Goal: Task Accomplishment & Management: Complete application form

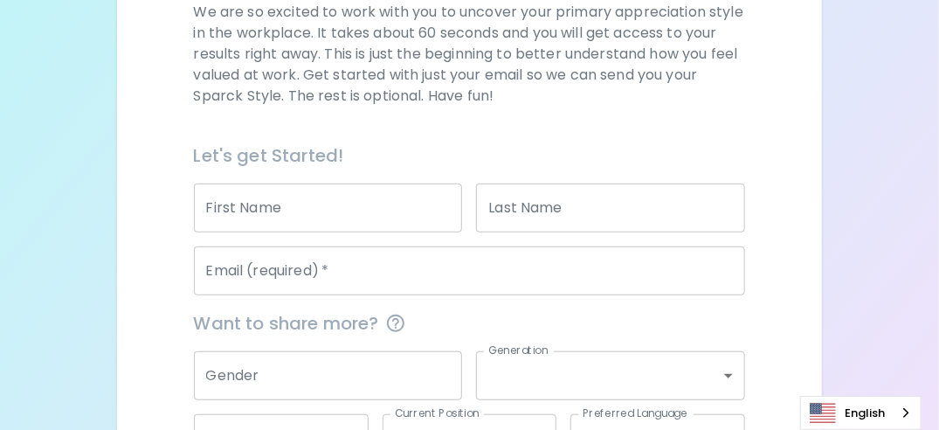
scroll to position [271, 0]
click at [283, 206] on input "First Name" at bounding box center [328, 207] width 269 height 49
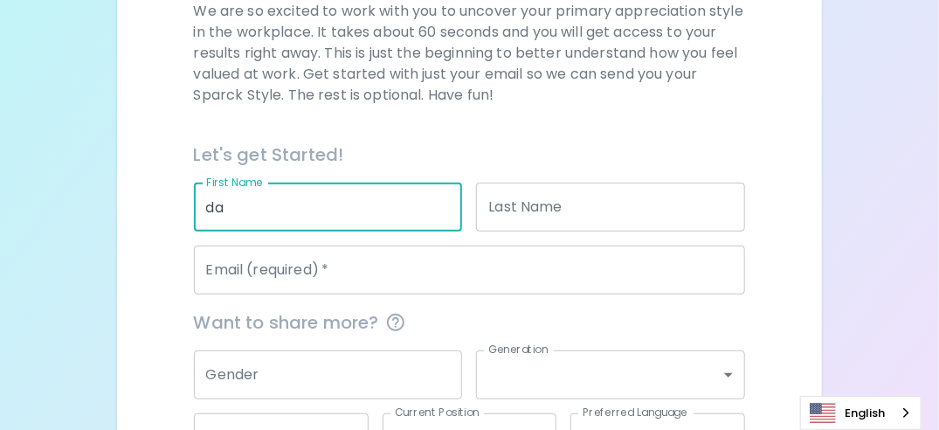
type input "d"
type input "[PERSON_NAME]"
click at [437, 128] on div "Let's get Started!" at bounding box center [463, 148] width 566 height 42
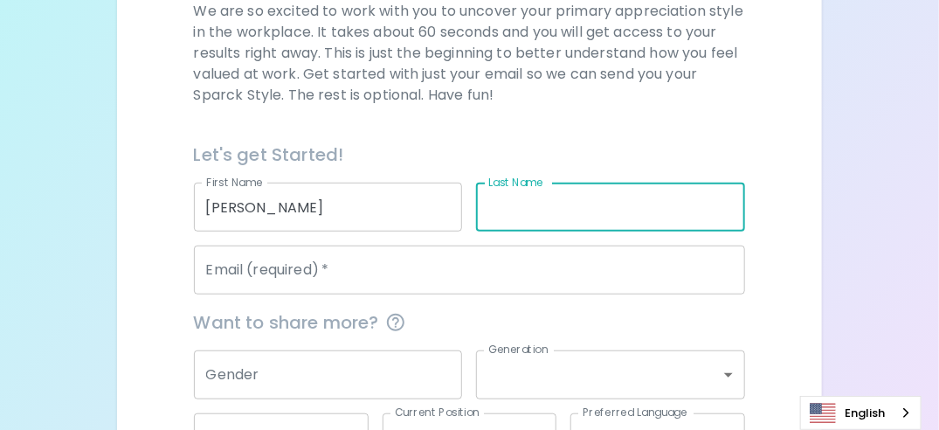
click at [548, 212] on input "Last Name" at bounding box center [610, 207] width 269 height 49
type input "[PERSON_NAME]"
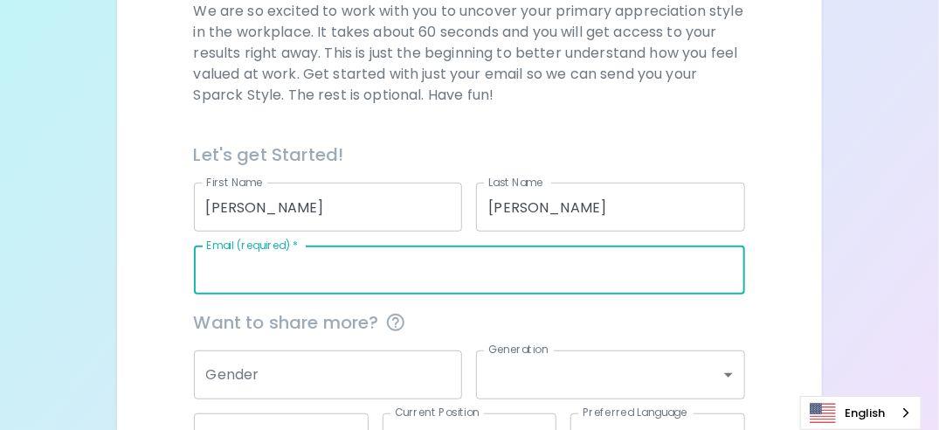
click at [288, 279] on input "Email (required)   *" at bounding box center [470, 269] width 552 height 49
type input "[PERSON_NAME][EMAIL_ADDRESS][PERSON_NAME][DOMAIN_NAME]"
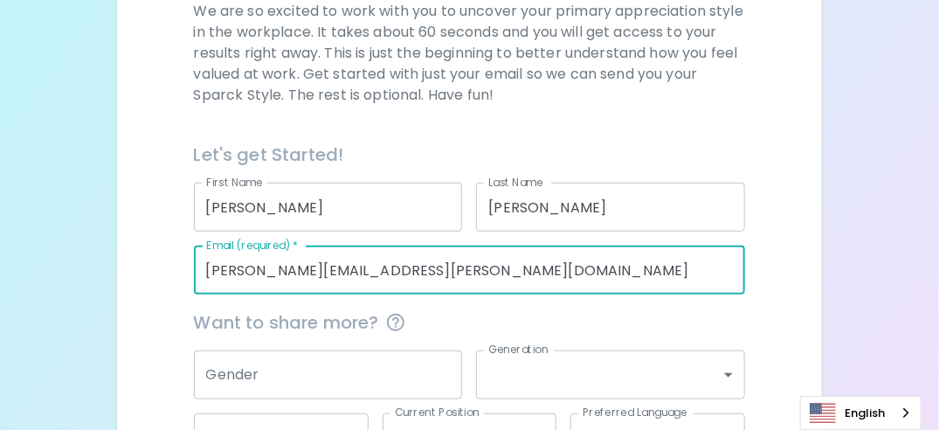
type input "[GEOGRAPHIC_DATA]"
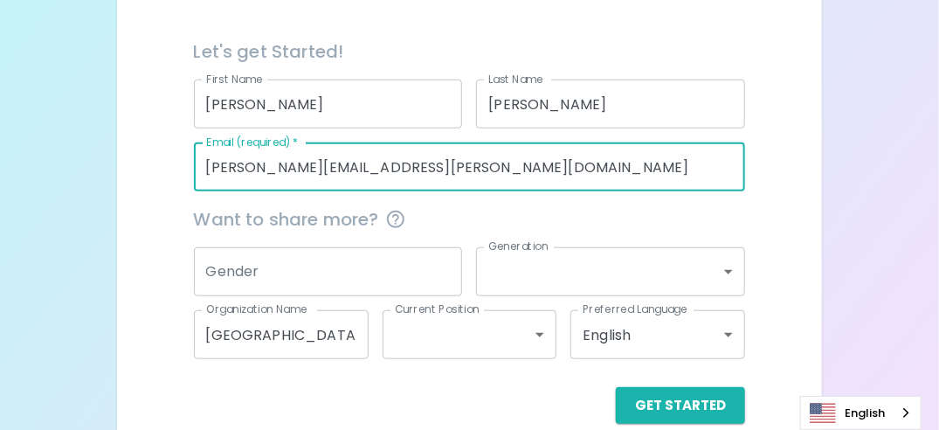
scroll to position [376, 0]
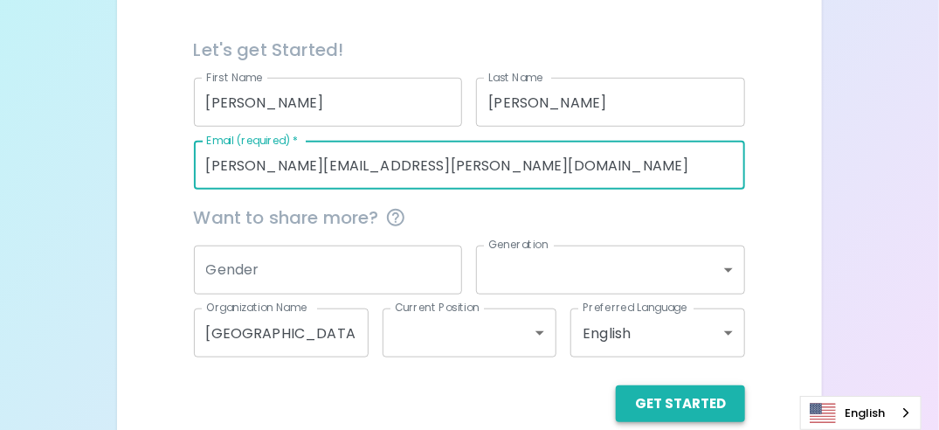
click at [671, 404] on button "Get Started" at bounding box center [680, 403] width 129 height 37
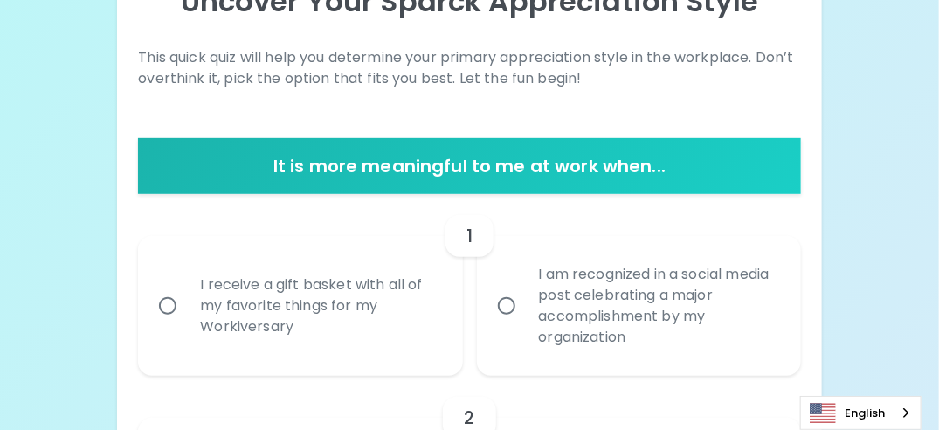
scroll to position [227, 0]
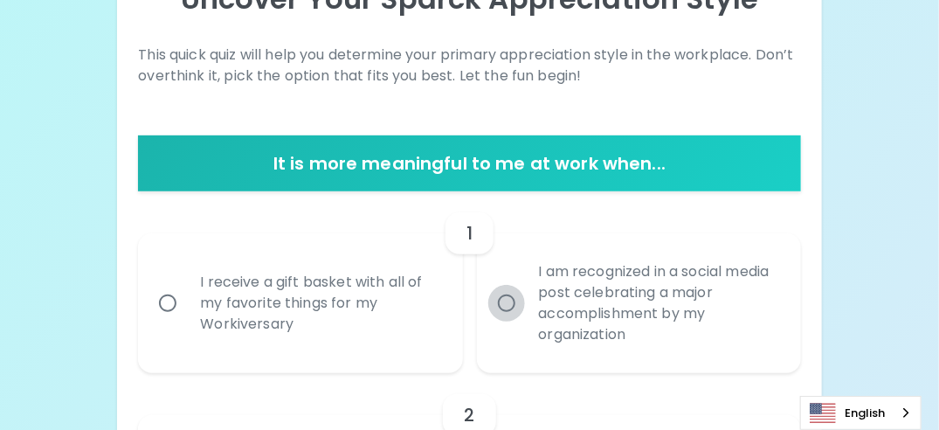
click at [504, 300] on input "I am recognized in a social media post celebrating a major accomplishment by my…" at bounding box center [506, 303] width 37 height 37
radio input "true"
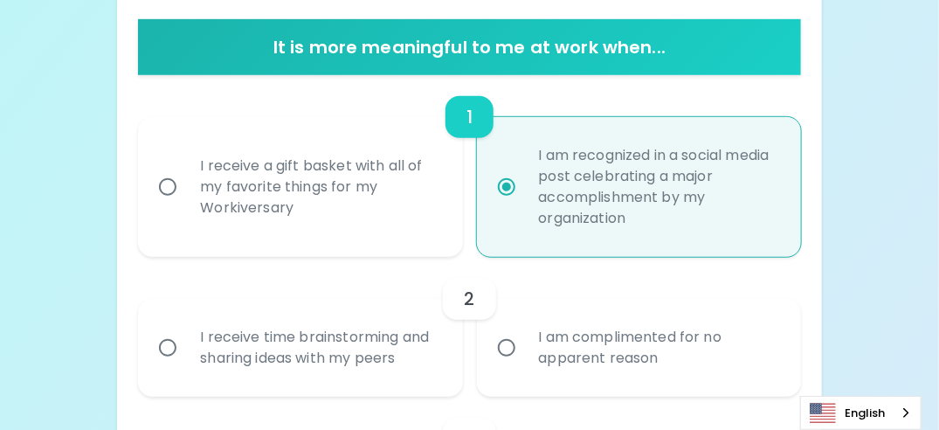
scroll to position [367, 0]
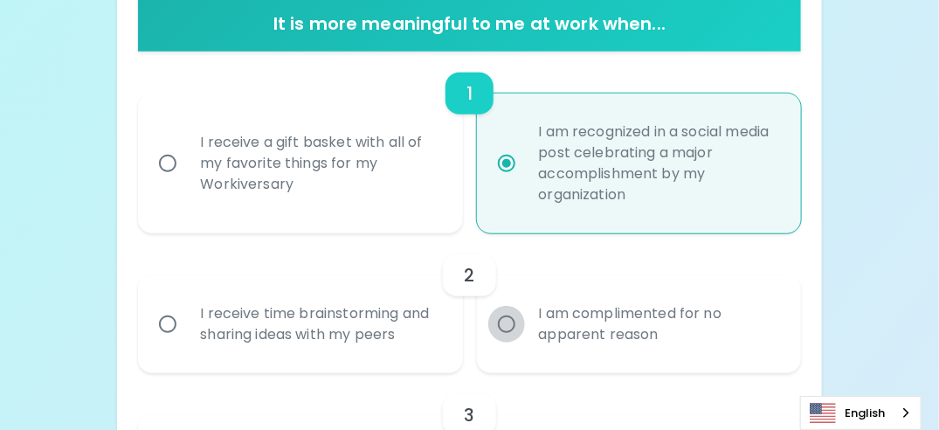
click at [508, 320] on input "I am complimented for no apparent reason" at bounding box center [506, 324] width 37 height 37
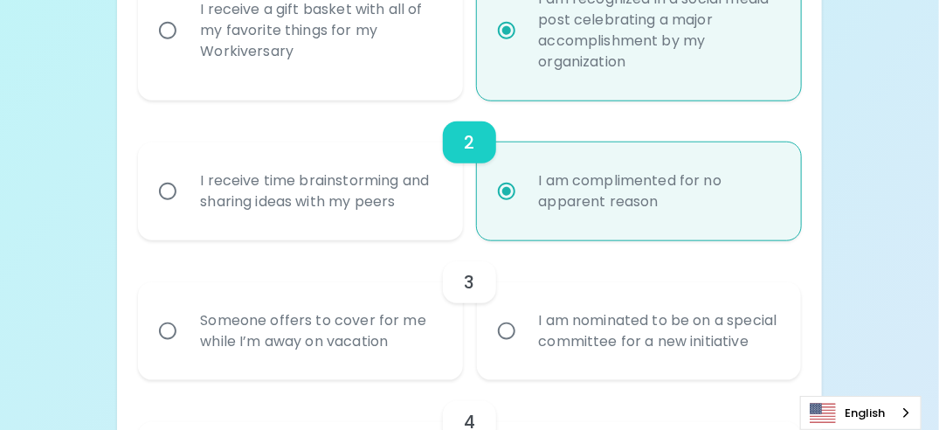
scroll to position [507, 0]
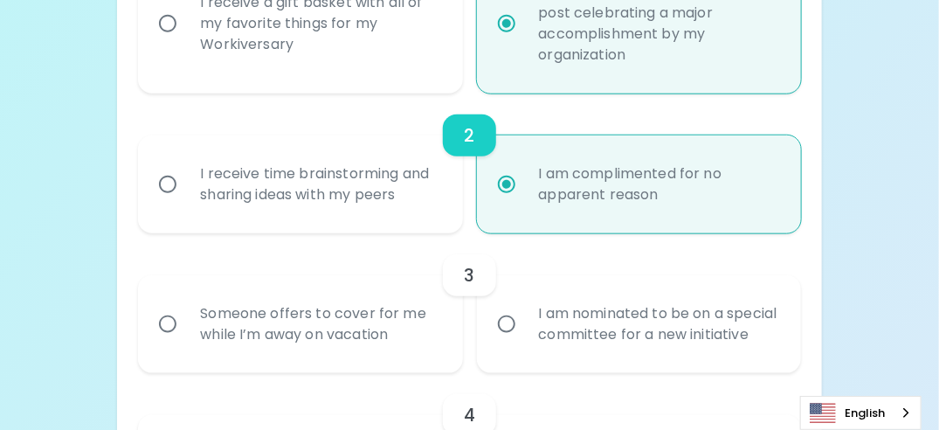
radio input "true"
click at [169, 330] on input "Someone offers to cover for me while I’m away on vacation" at bounding box center [167, 324] width 37 height 37
radio input "false"
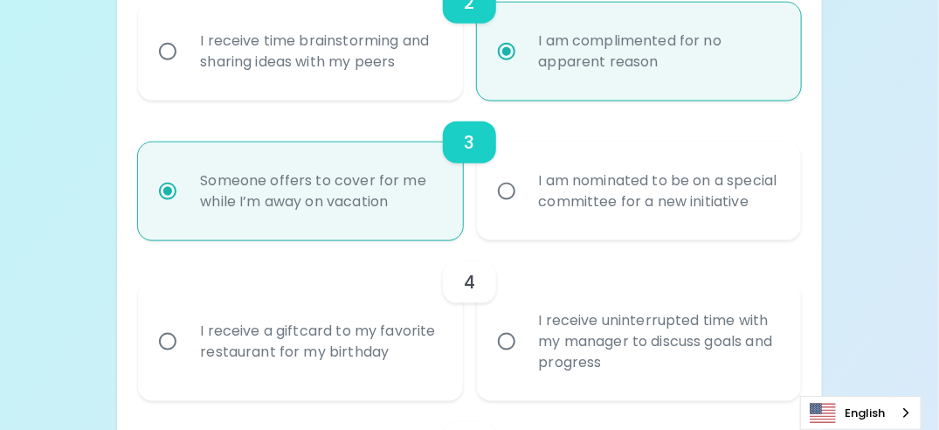
scroll to position [646, 0]
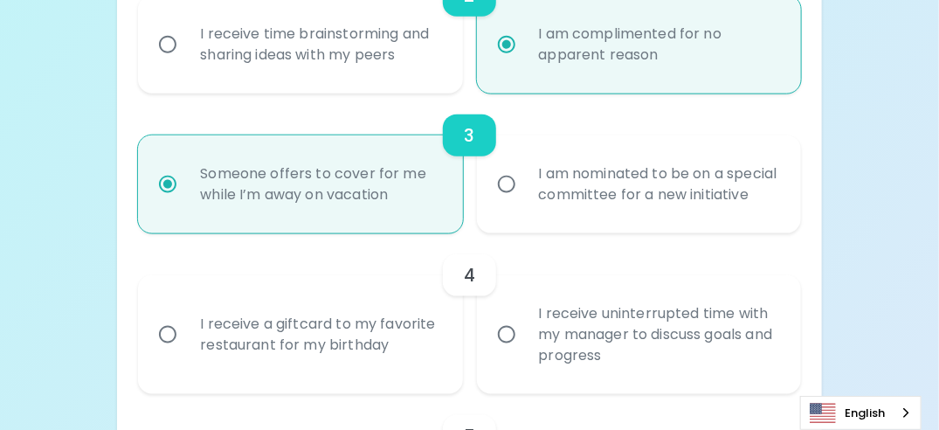
radio input "true"
click at [172, 349] on input "I receive a giftcard to my favorite restaurant for my birthday" at bounding box center [167, 334] width 37 height 37
radio input "false"
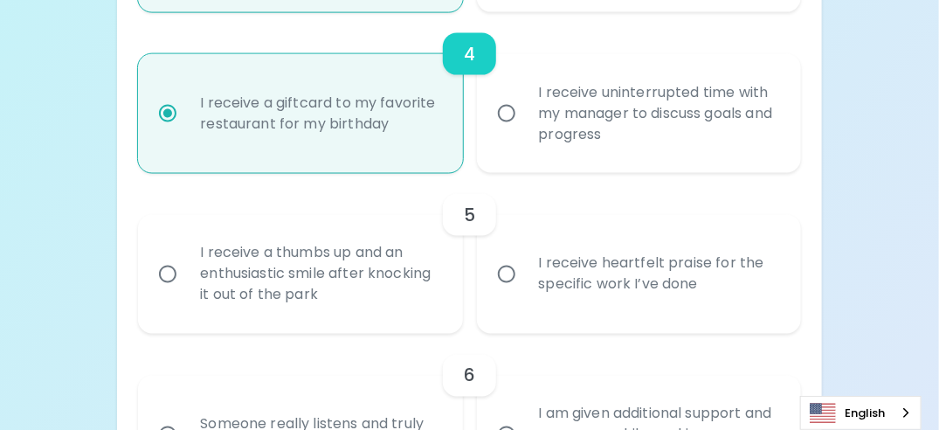
scroll to position [880, 0]
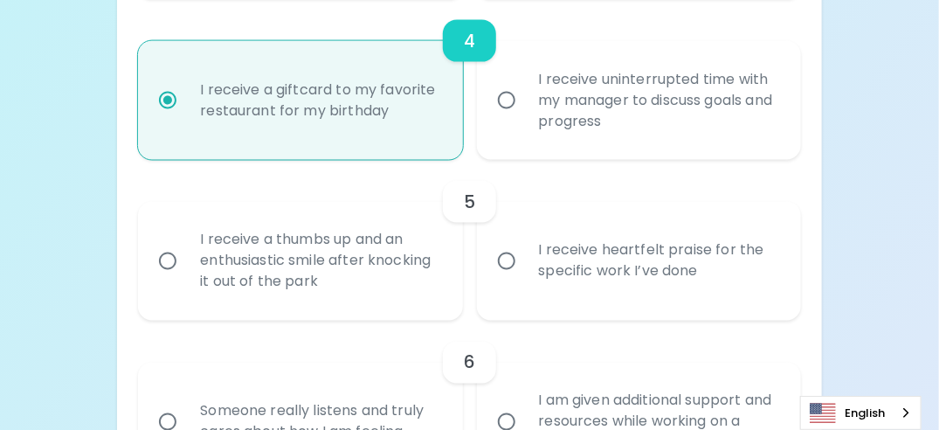
radio input "true"
click at [507, 278] on input "I receive heartfelt praise for the specific work I’ve done" at bounding box center [506, 261] width 37 height 37
radio input "false"
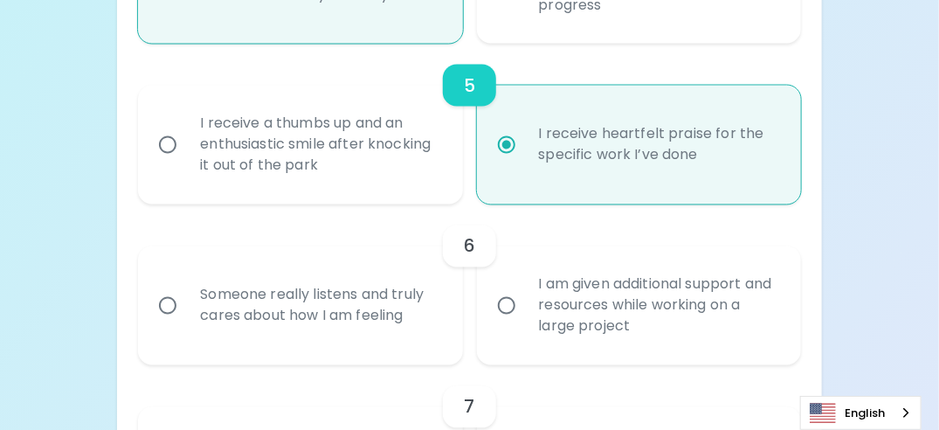
scroll to position [1020, 0]
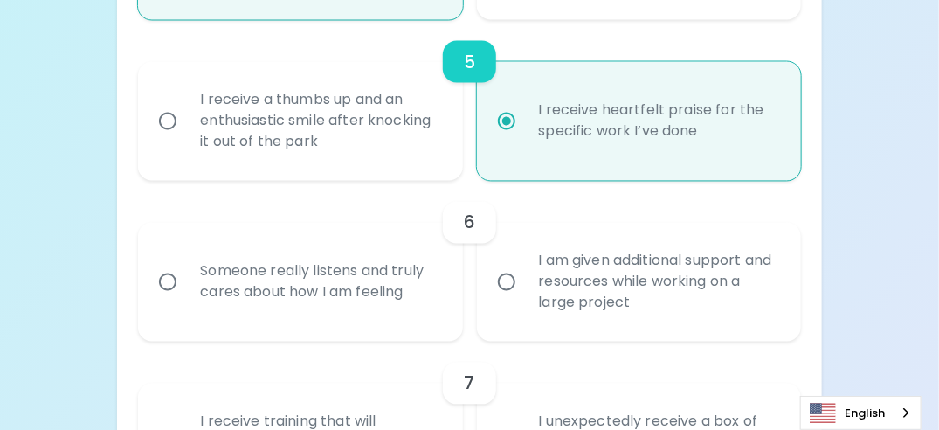
radio input "true"
click at [507, 300] on input "I am given additional support and resources while working on a large project" at bounding box center [506, 282] width 37 height 37
radio input "false"
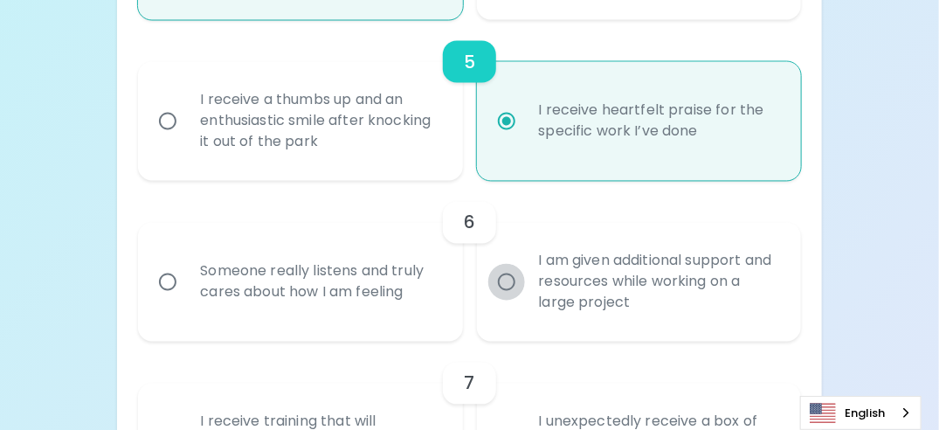
radio input "false"
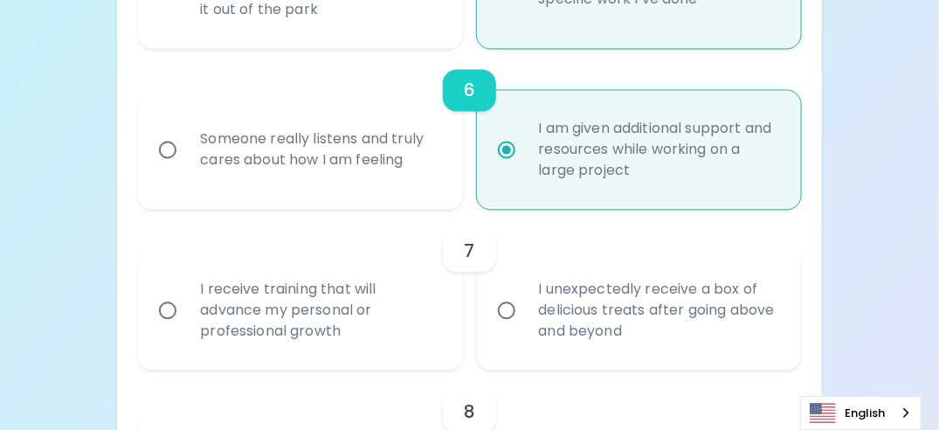
scroll to position [1160, 0]
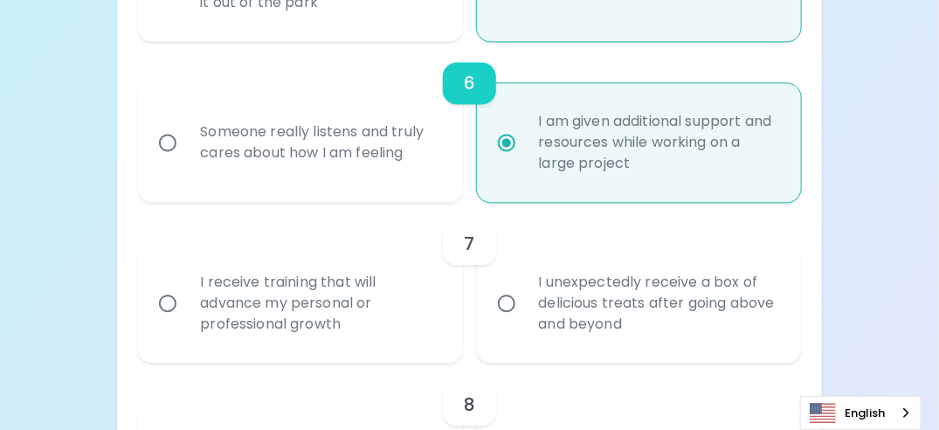
radio input "true"
click at [172, 321] on input "I receive training that will advance my personal or professional growth" at bounding box center [167, 303] width 37 height 37
radio input "false"
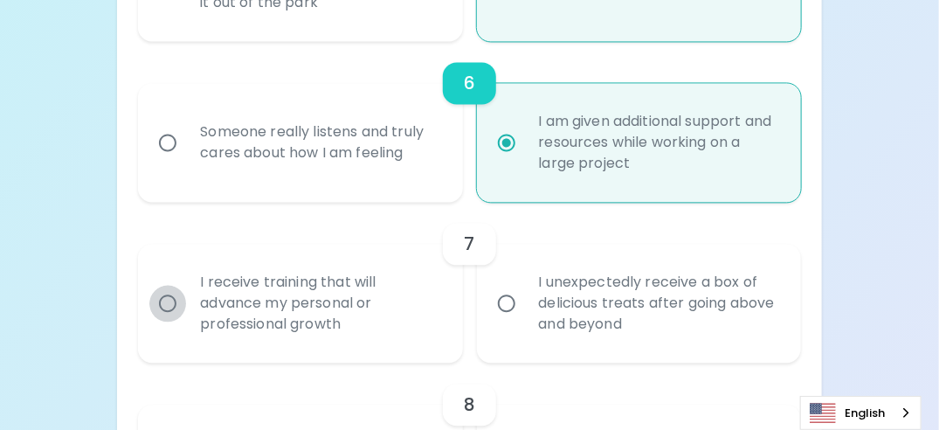
radio input "false"
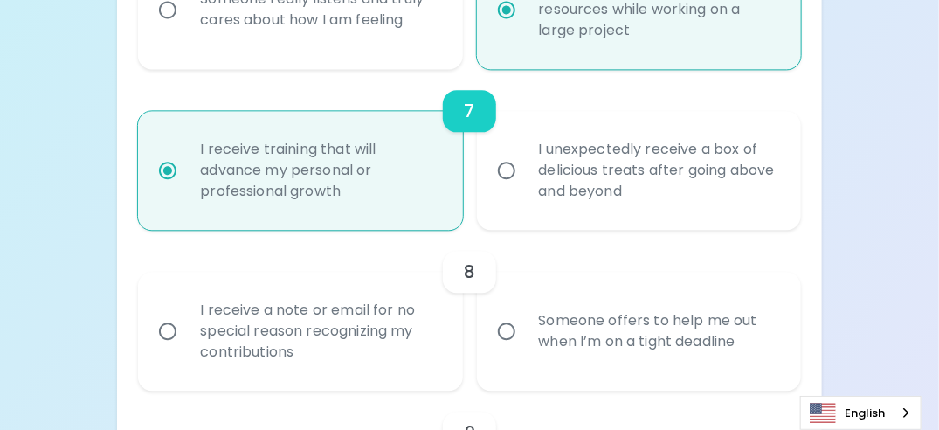
scroll to position [1300, 0]
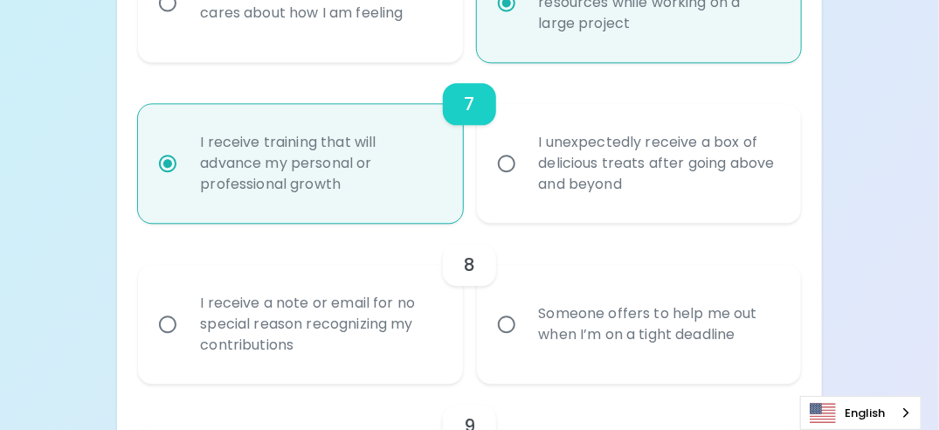
radio input "true"
click at [507, 338] on input "Someone offers to help me out when I’m on a tight deadline" at bounding box center [506, 324] width 37 height 37
radio input "false"
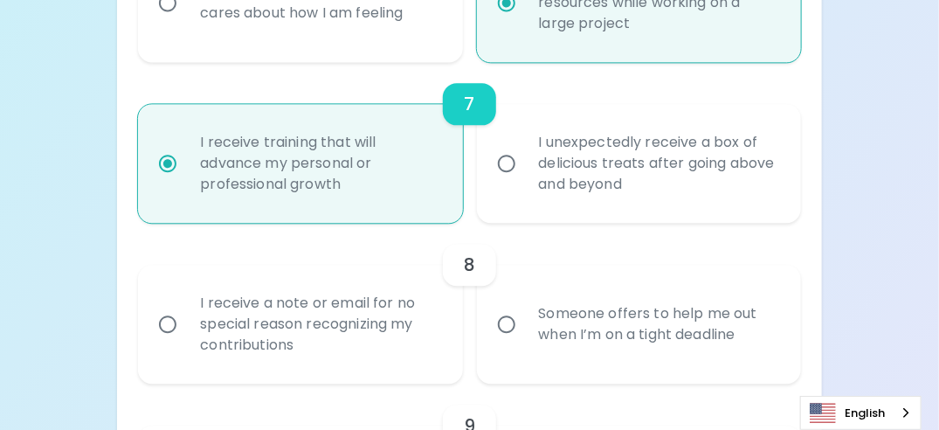
radio input "false"
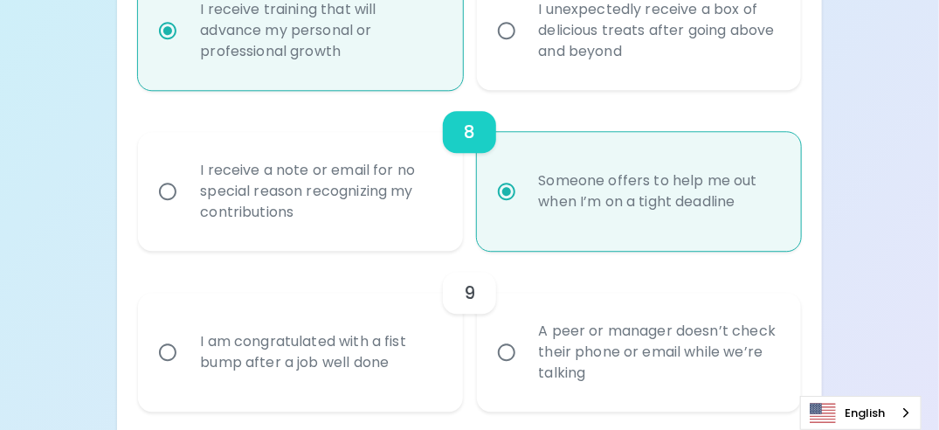
scroll to position [1439, 0]
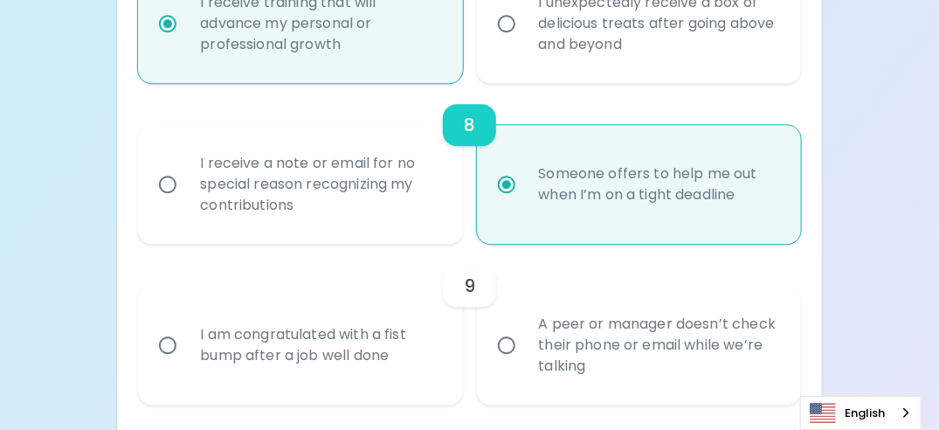
radio input "true"
click at [505, 363] on input "A peer or manager doesn’t check their phone or email while we’re talking" at bounding box center [506, 345] width 37 height 37
radio input "false"
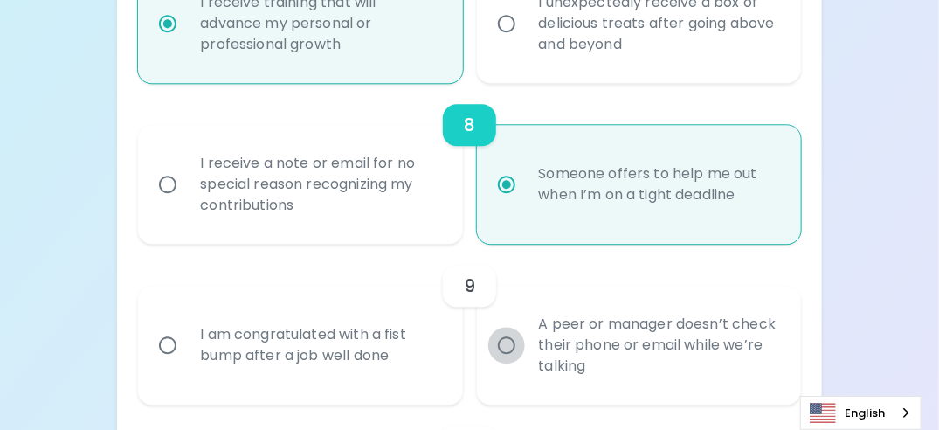
radio input "false"
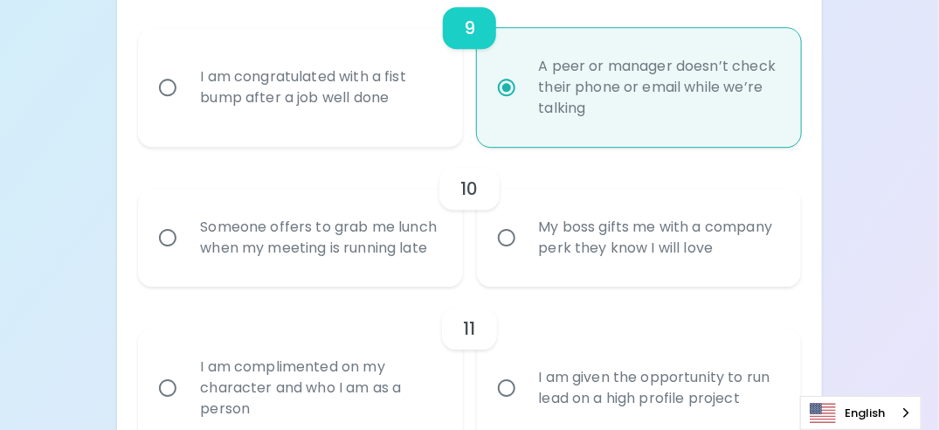
scroll to position [1698, 0]
radio input "true"
click at [172, 253] on input "Someone offers to grab me lunch when my meeting is running late" at bounding box center [167, 236] width 37 height 37
radio input "false"
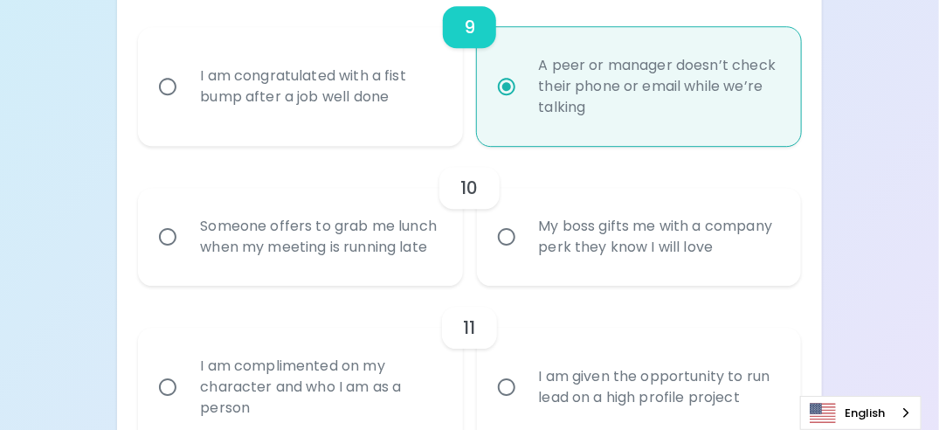
radio input "false"
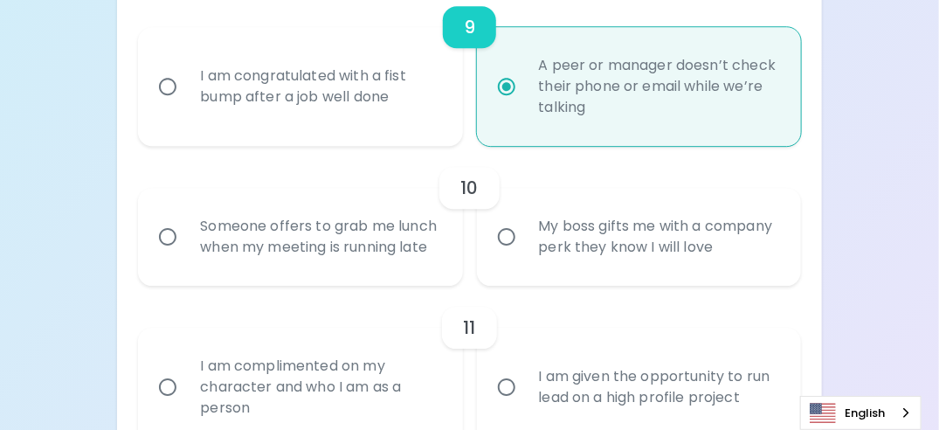
radio input "false"
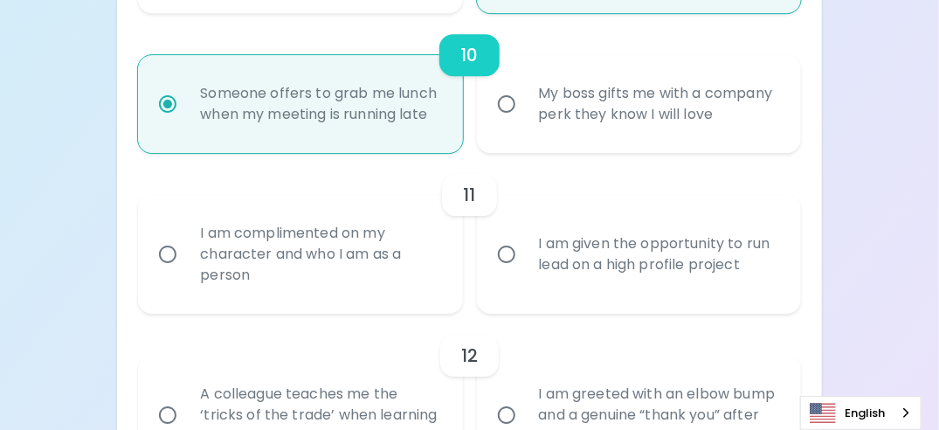
scroll to position [1838, 0]
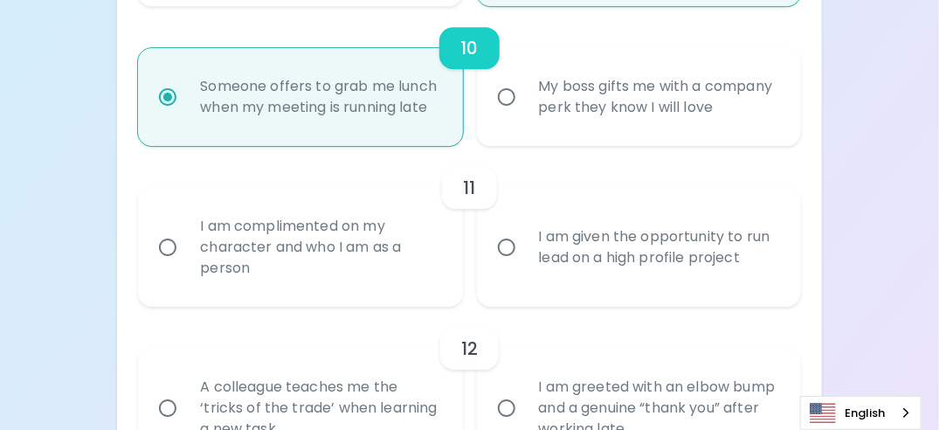
radio input "true"
click at [164, 266] on input "I am complimented on my character and who I am as a person" at bounding box center [167, 247] width 37 height 37
radio input "false"
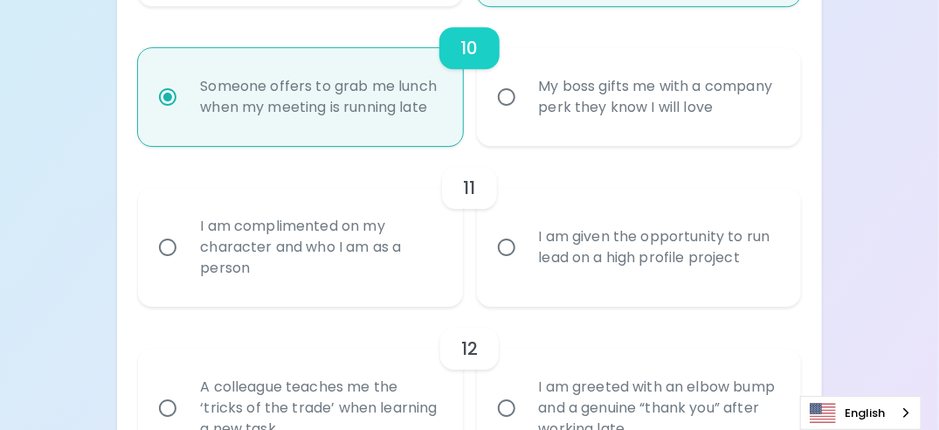
radio input "false"
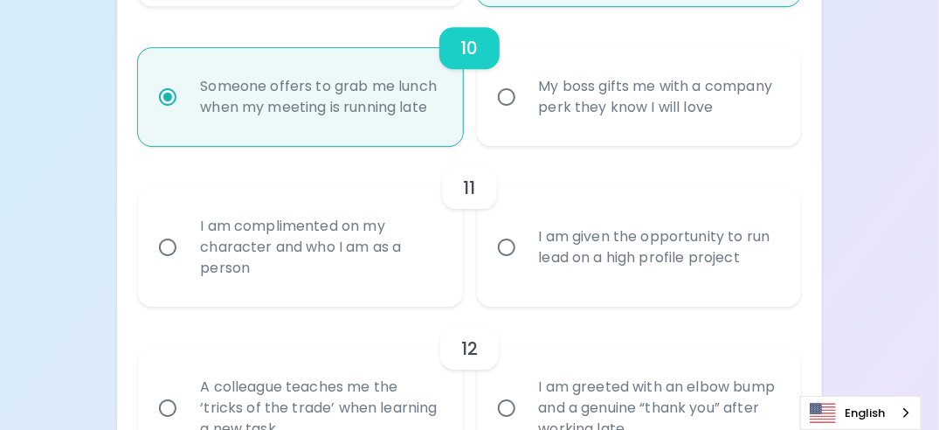
radio input "false"
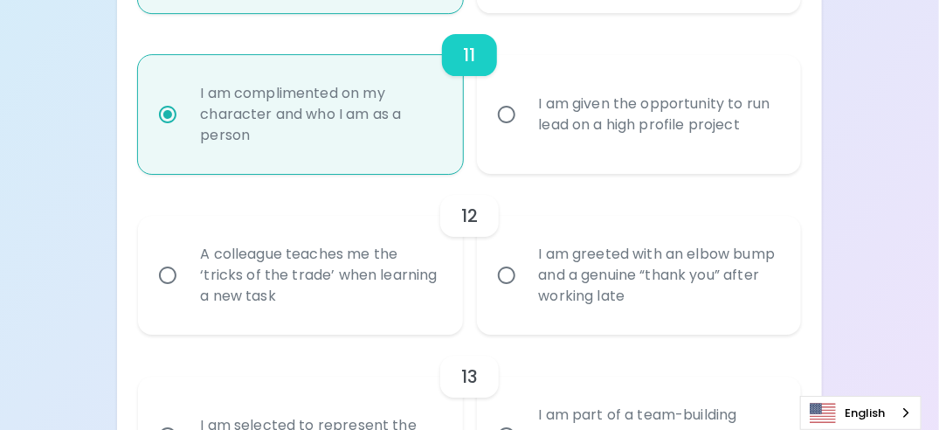
scroll to position [1977, 0]
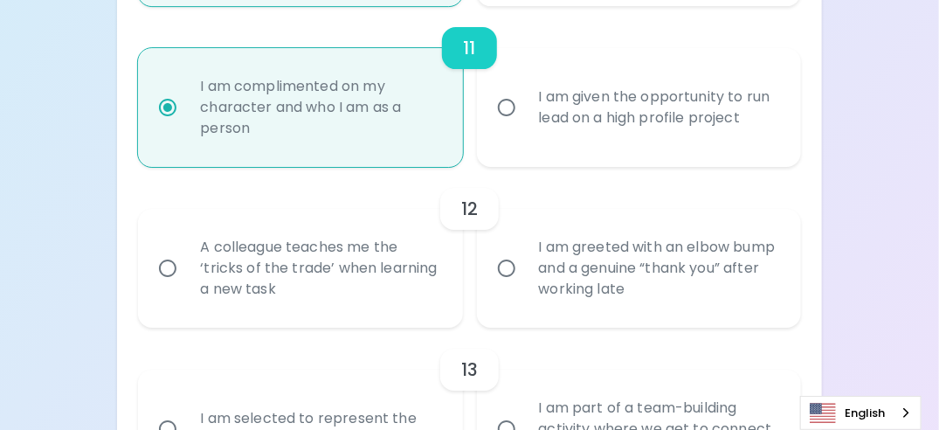
radio input "true"
click at [507, 286] on input "I am greeted with an elbow bump and a genuine “thank you” after working late" at bounding box center [506, 268] width 37 height 37
radio input "false"
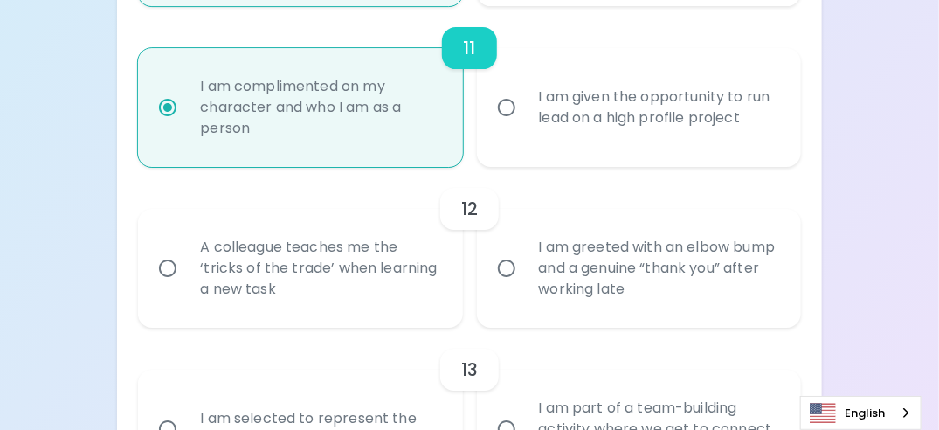
radio input "false"
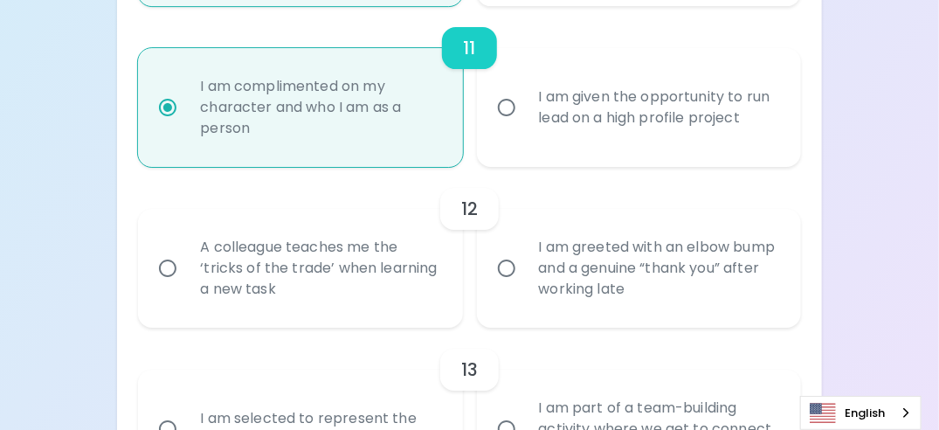
radio input "false"
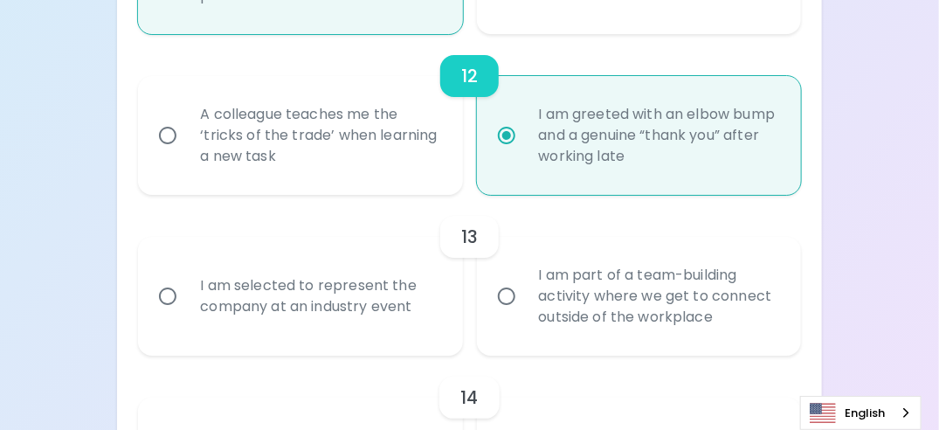
scroll to position [2117, 0]
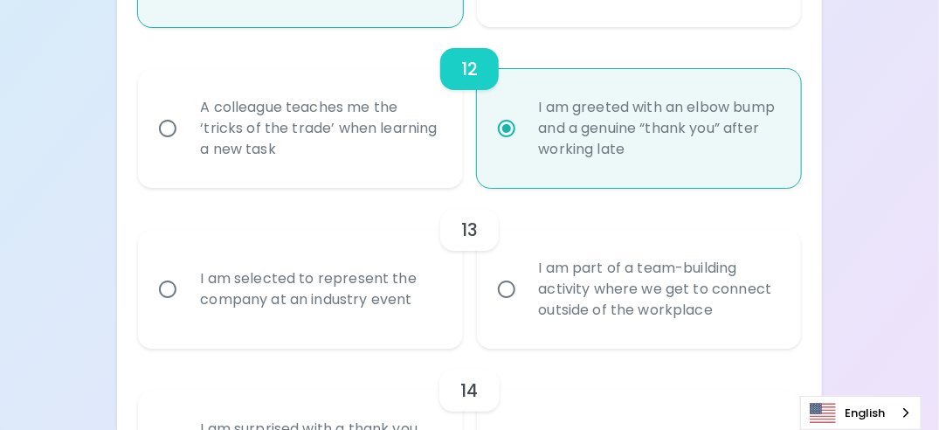
radio input "true"
click at [172, 303] on input "I am selected to represent the company at an industry event" at bounding box center [167, 289] width 37 height 37
radio input "false"
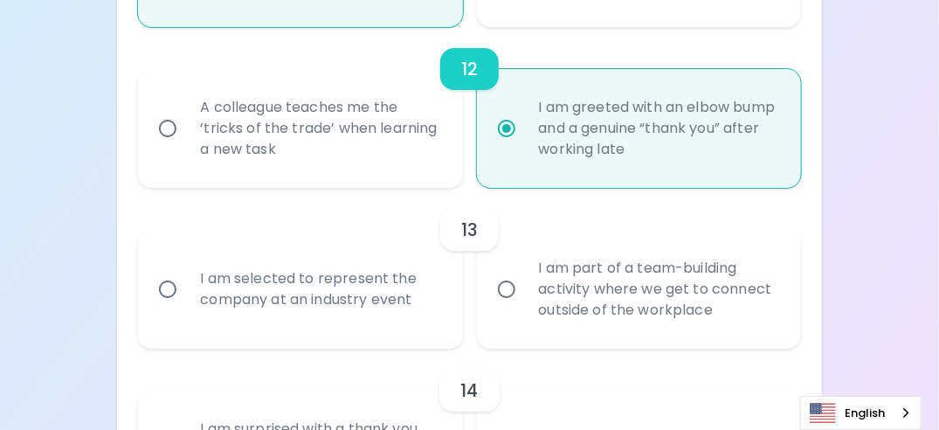
radio input "false"
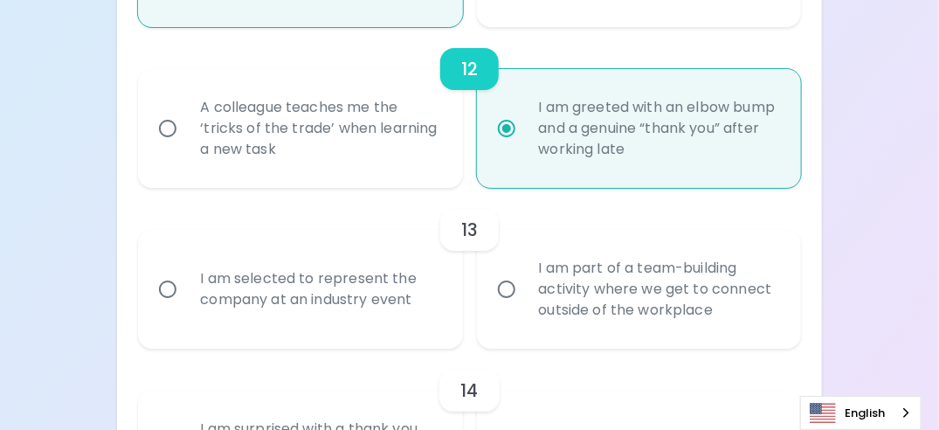
radio input "false"
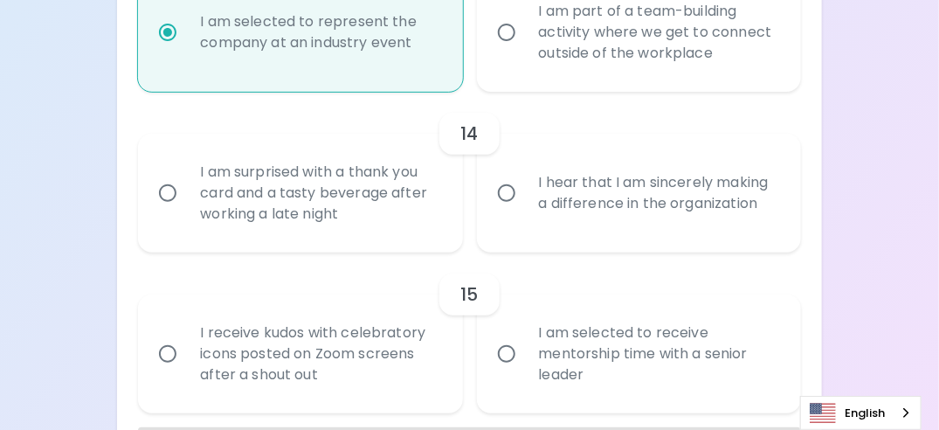
scroll to position [2375, 0]
radio input "true"
click at [505, 210] on input "I hear that I am sincerely making a difference in the organization" at bounding box center [506, 192] width 37 height 37
radio input "false"
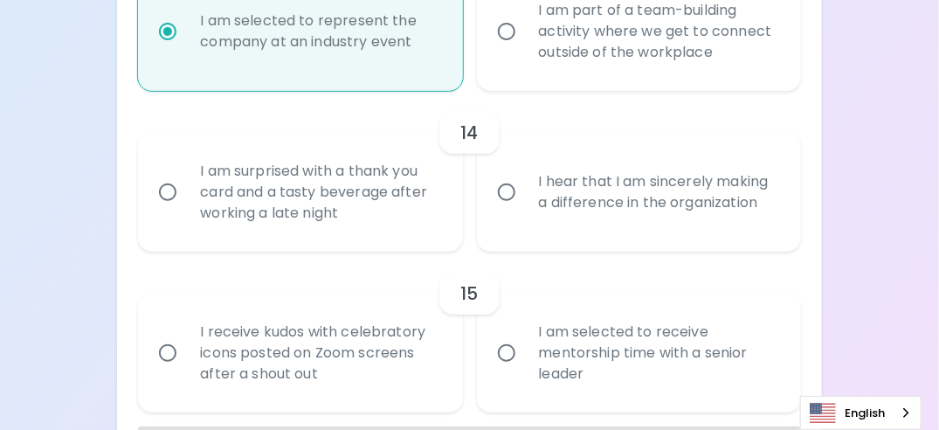
radio input "false"
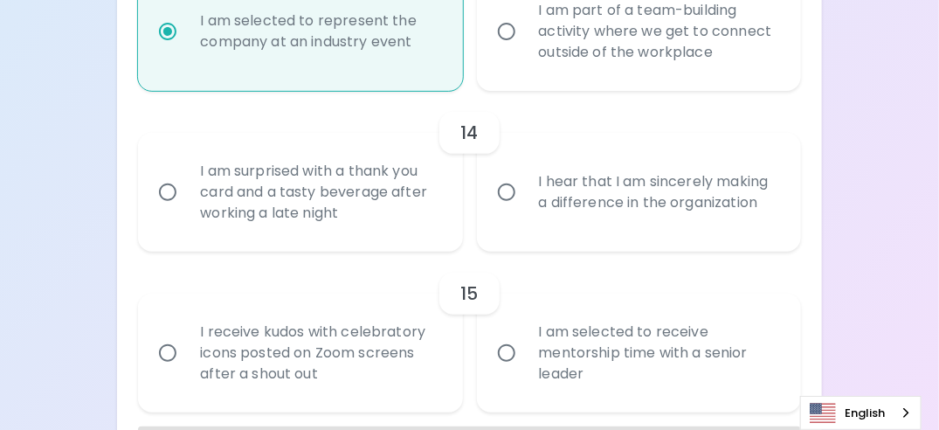
radio input "false"
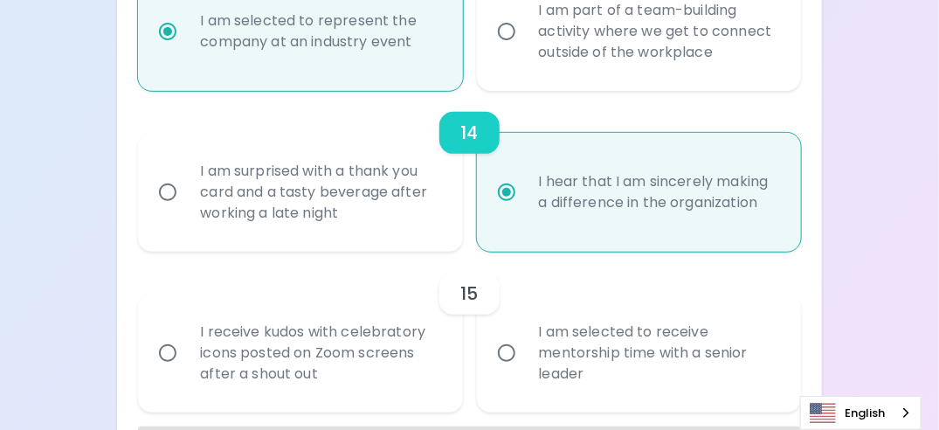
scroll to position [2464, 0]
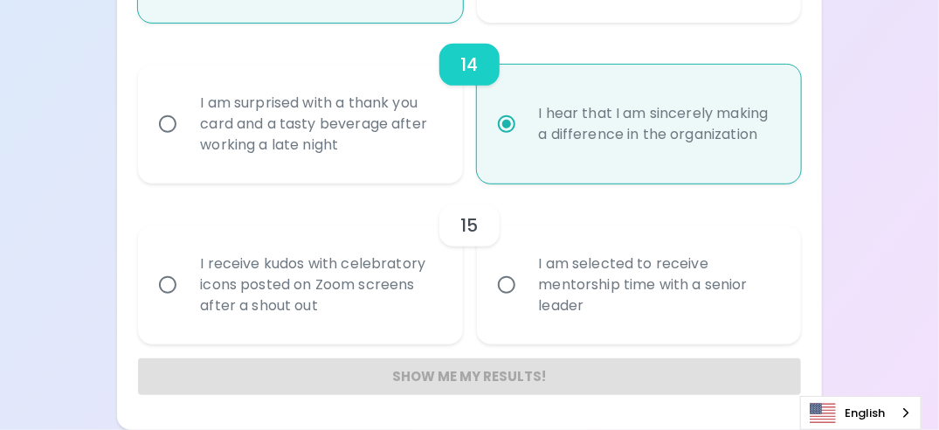
radio input "true"
click at [507, 281] on input "I am selected to receive mentorship time with a senior leader" at bounding box center [506, 284] width 37 height 37
radio input "false"
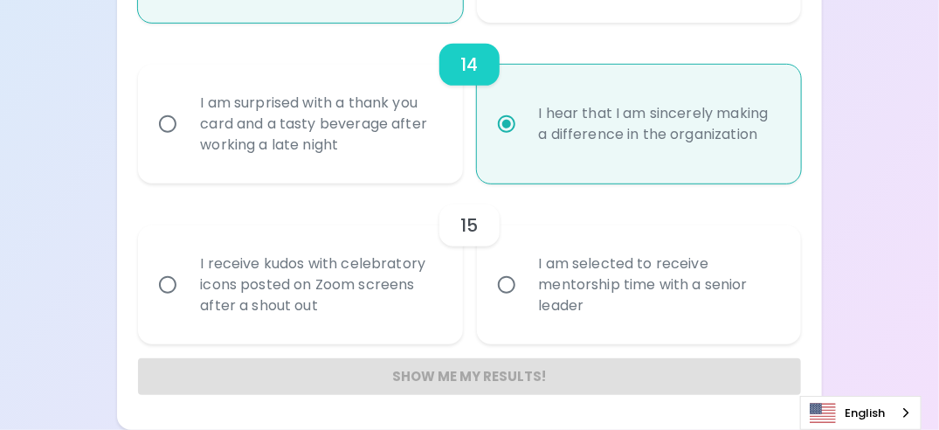
radio input "false"
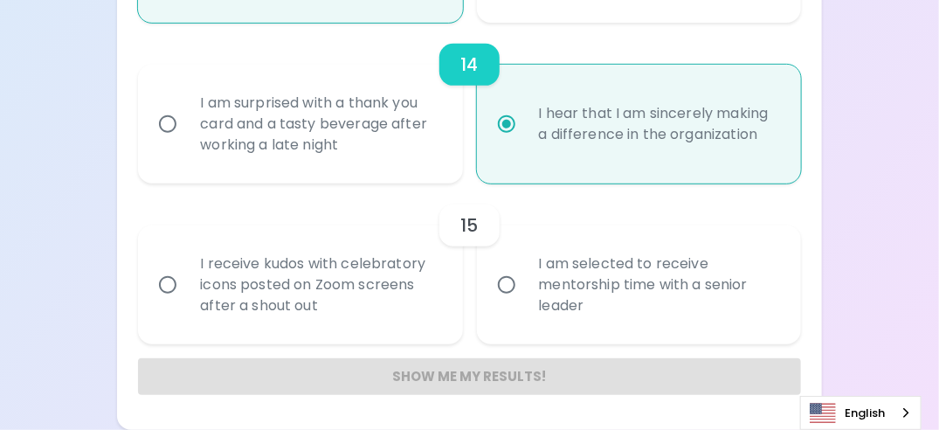
radio input "false"
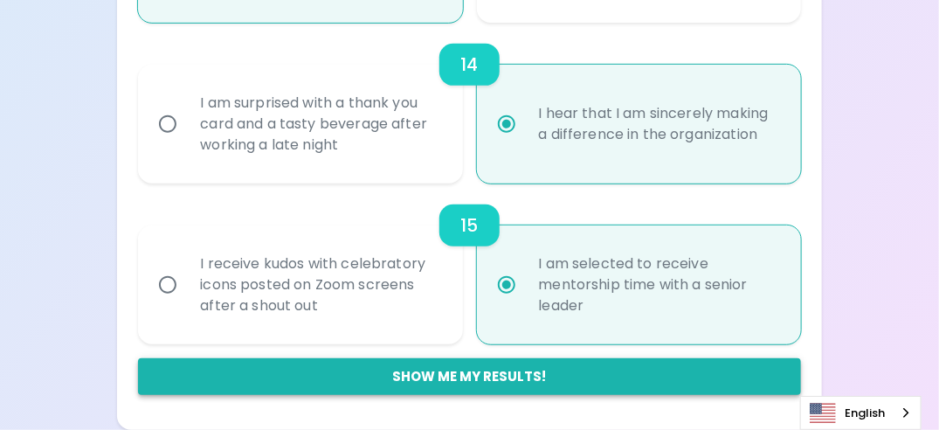
radio input "true"
click at [431, 375] on button "Show me my results!" at bounding box center [469, 376] width 662 height 37
radio input "false"
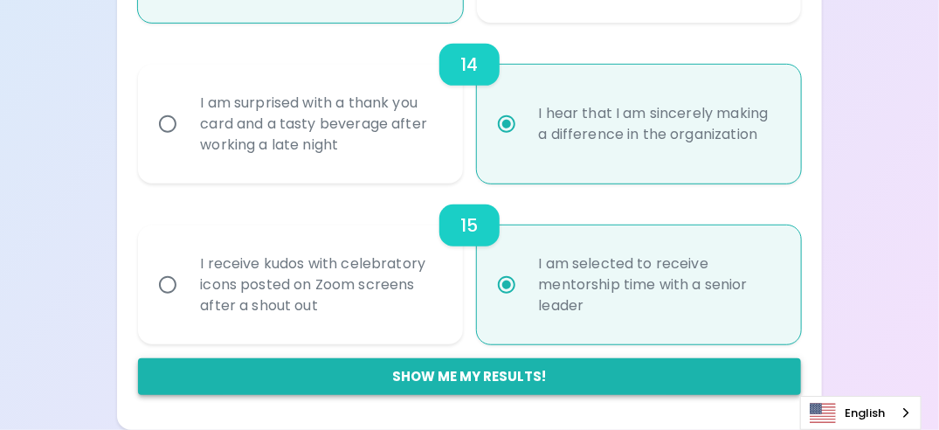
radio input "false"
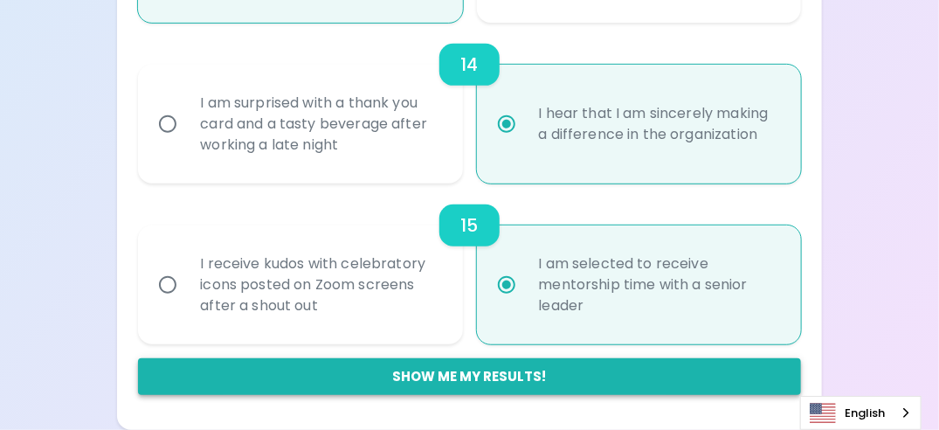
radio input "false"
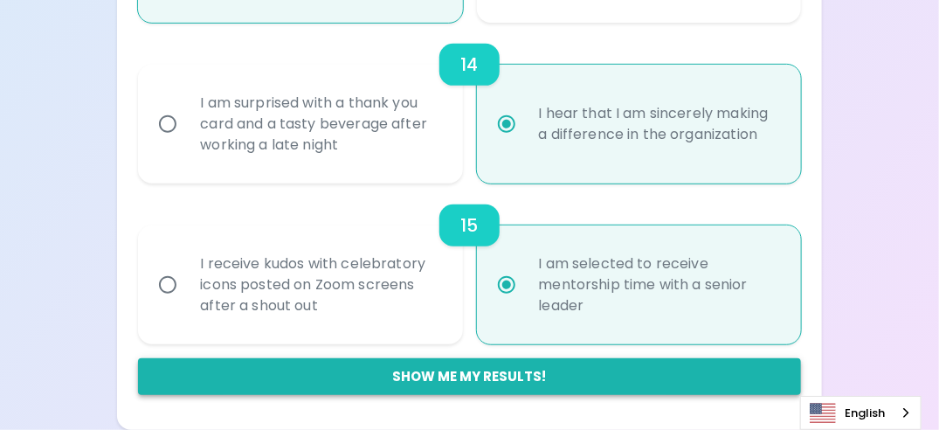
radio input "false"
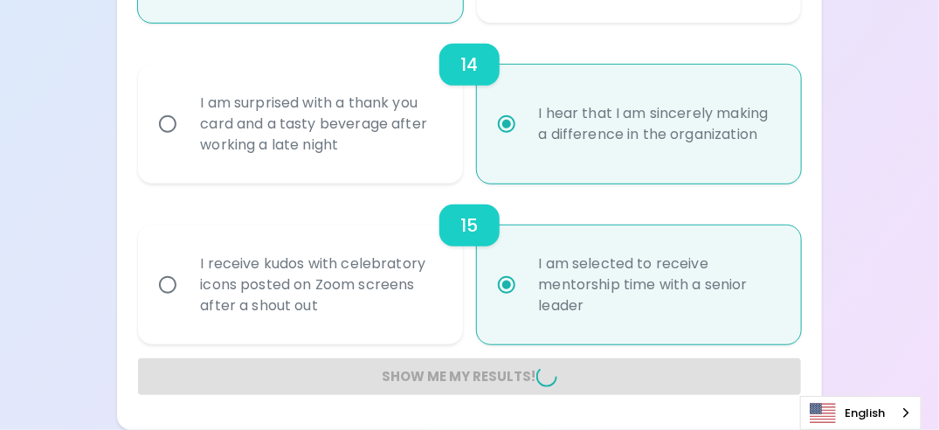
radio input "false"
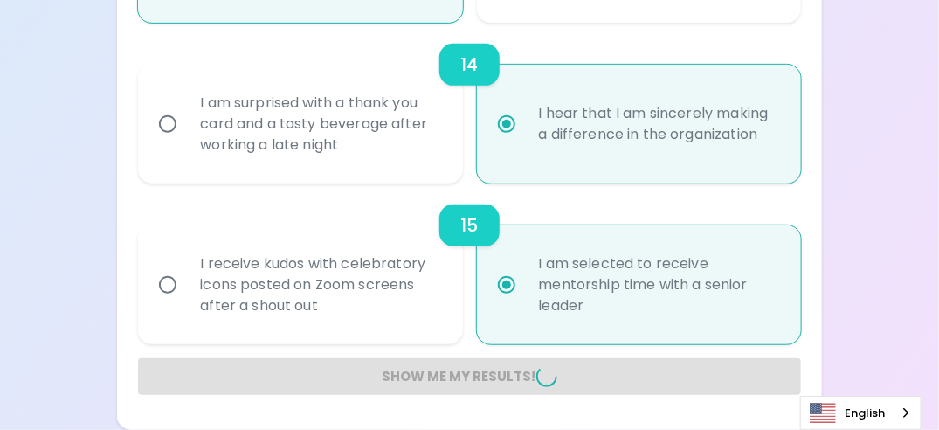
radio input "false"
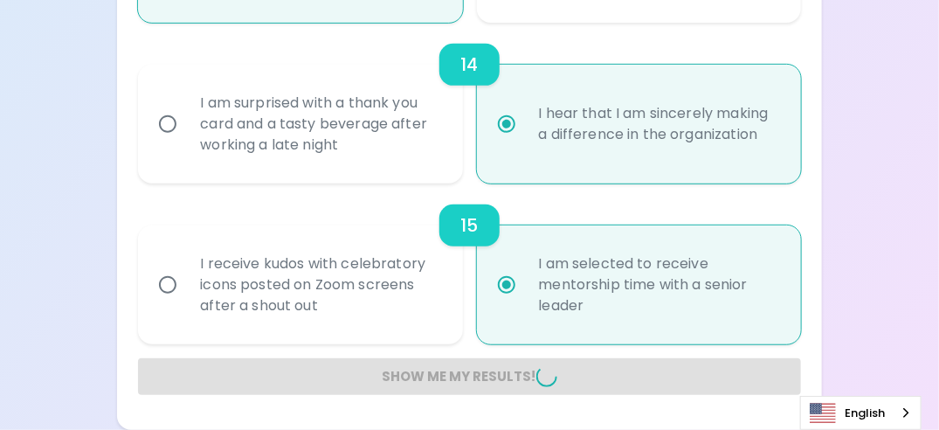
radio input "false"
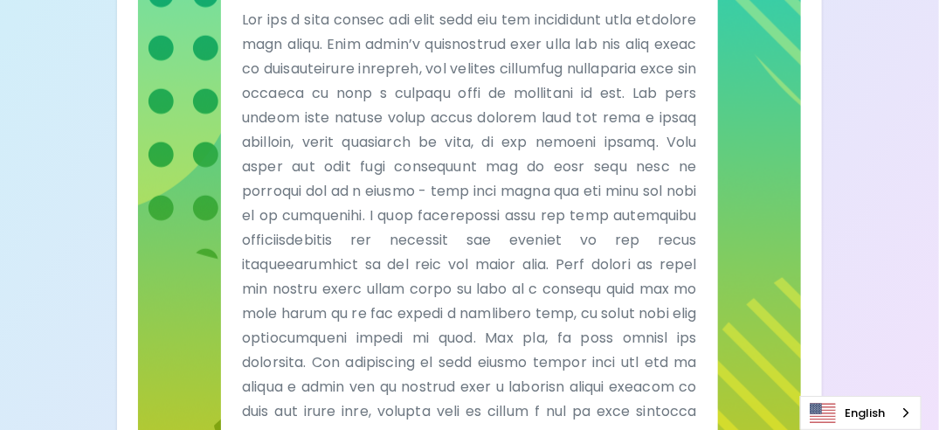
scroll to position [1056, 0]
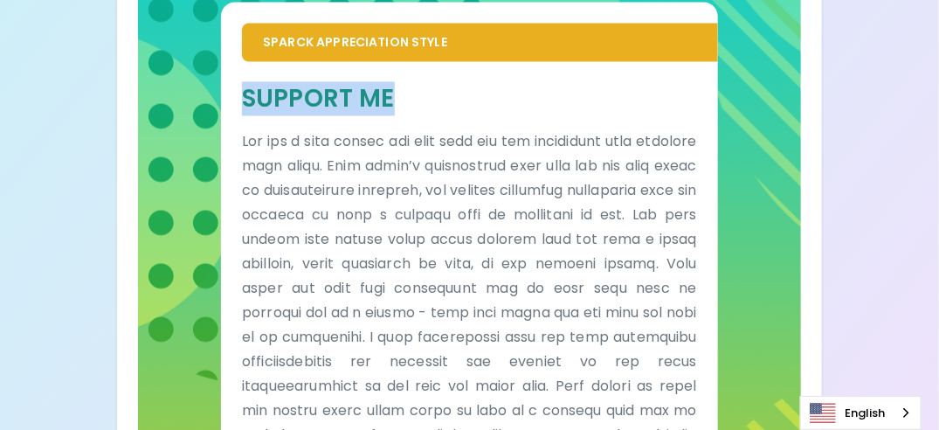
drag, startPoint x: 397, startPoint y: 121, endPoint x: 246, endPoint y: 125, distance: 150.3
click at [246, 115] on h5 "Support Me" at bounding box center [469, 99] width 455 height 32
copy h5 "Support Me"
